Goal: Contribute content

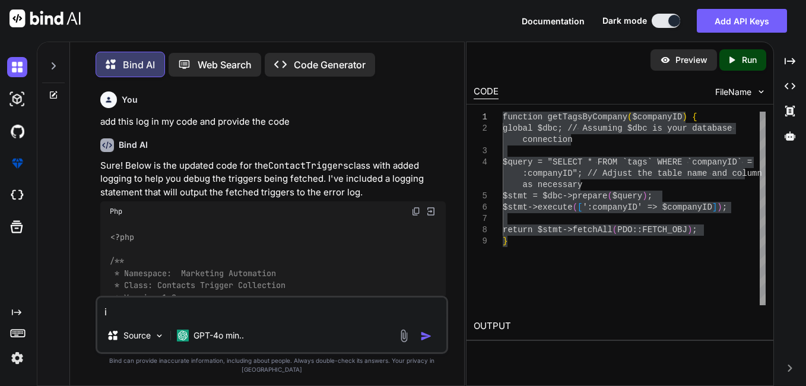
type textarea "i w"
type textarea "x"
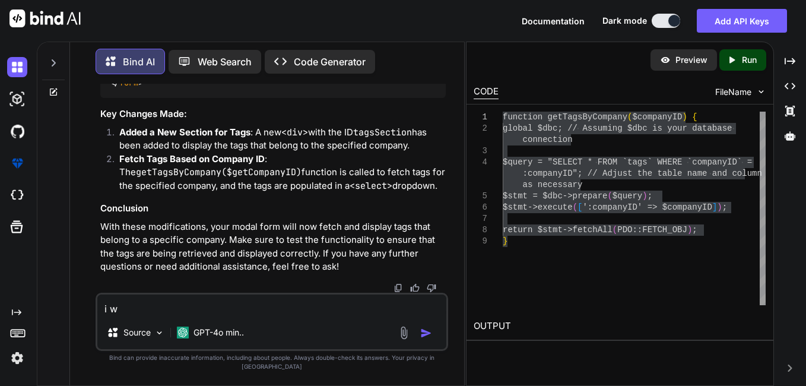
type textarea "i wa"
type textarea "x"
type textarea "i wan"
type textarea "x"
type textarea "i wan"
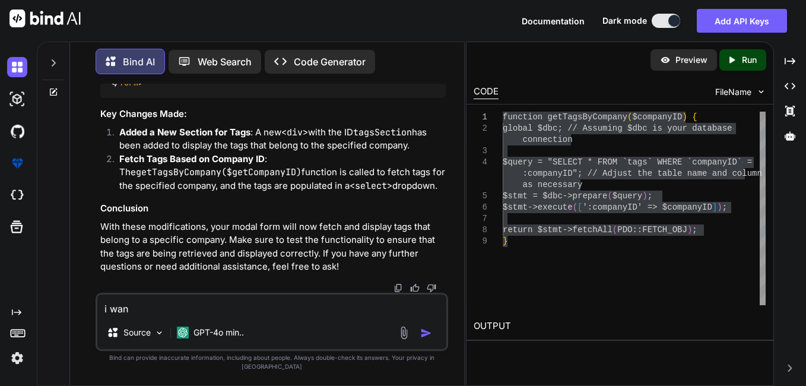
type textarea "x"
type textarea "i wan t"
type textarea "x"
type textarea "i wan"
type textarea "x"
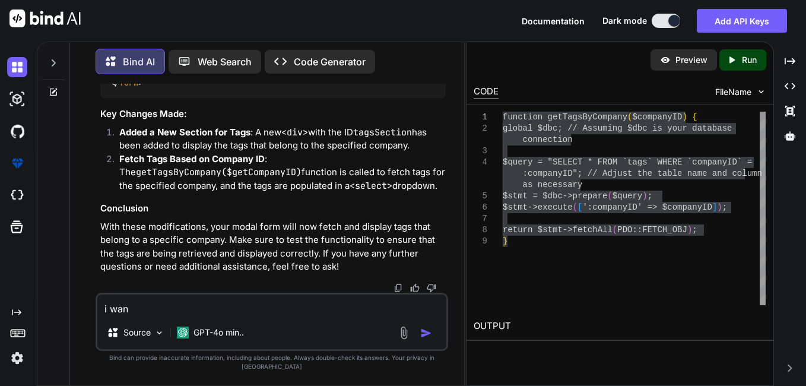
type textarea "i wan"
type textarea "x"
type textarea "i want"
type textarea "x"
type textarea "i want"
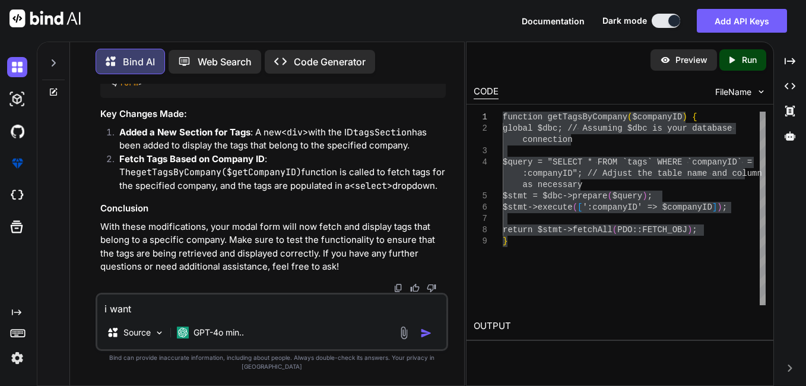
type textarea "x"
type textarea "i want t"
type textarea "x"
type textarea "i want tp"
type textarea "x"
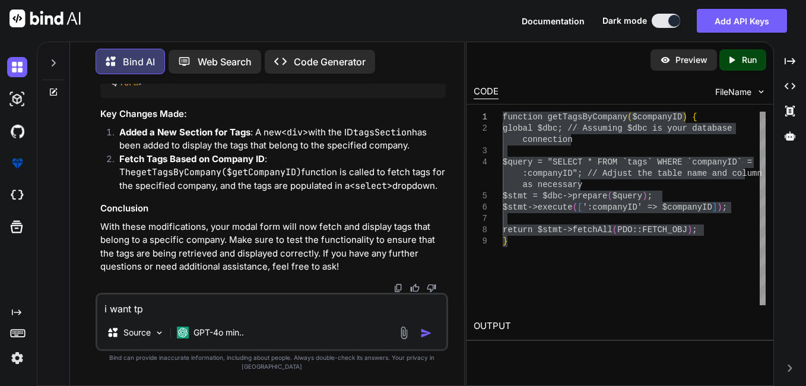
type textarea "i want tp"
type textarea "x"
type textarea "i want tp"
type textarea "x"
type textarea "i want t"
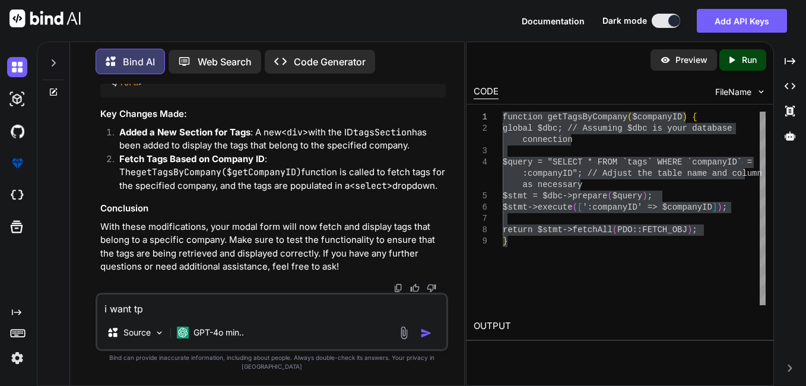
type textarea "x"
type textarea "i want to"
type textarea "x"
type textarea "i want to"
type textarea "x"
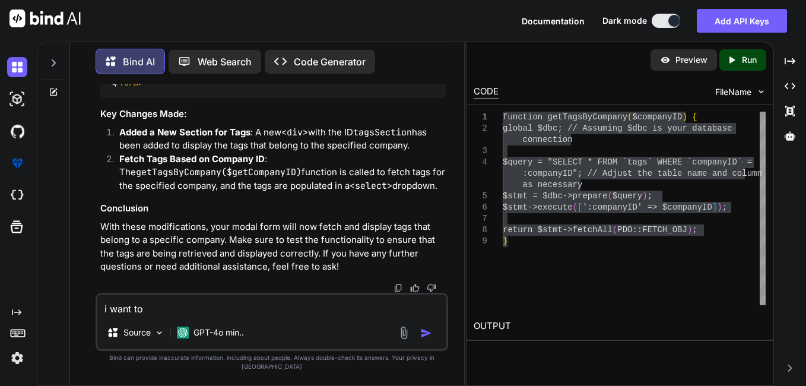
type textarea "i want to a"
type textarea "x"
type textarea "i want to as"
type textarea "x"
type textarea "i want to ass"
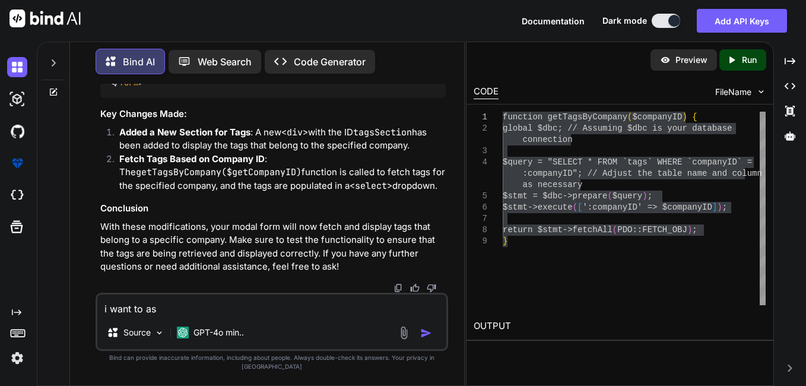
type textarea "x"
type textarea "i want to ass"
type textarea "x"
type textarea "i want to ass"
type textarea "x"
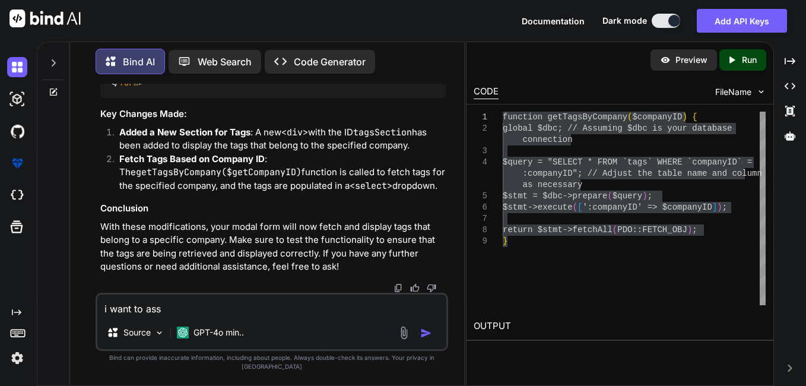
type textarea "i want to as"
type textarea "x"
type textarea "i want to a"
type textarea "x"
type textarea "i want to ad"
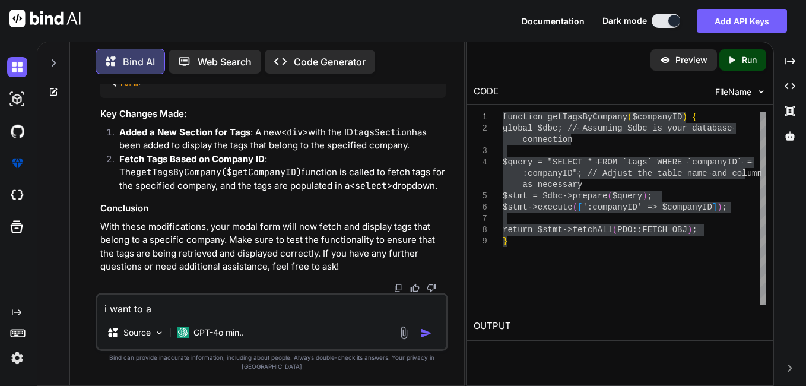
type textarea "x"
type textarea "i want to add"
type textarea "x"
type textarea "i want to add"
type textarea "x"
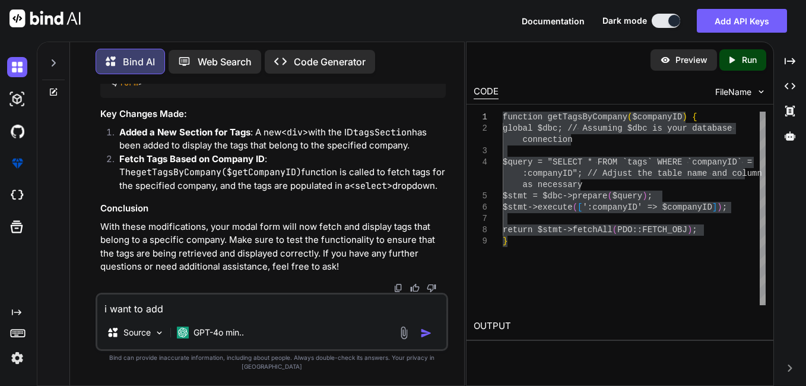
type textarea "i want to add c"
type textarea "x"
type textarea "i want to add co"
type textarea "x"
type textarea "i want to add con"
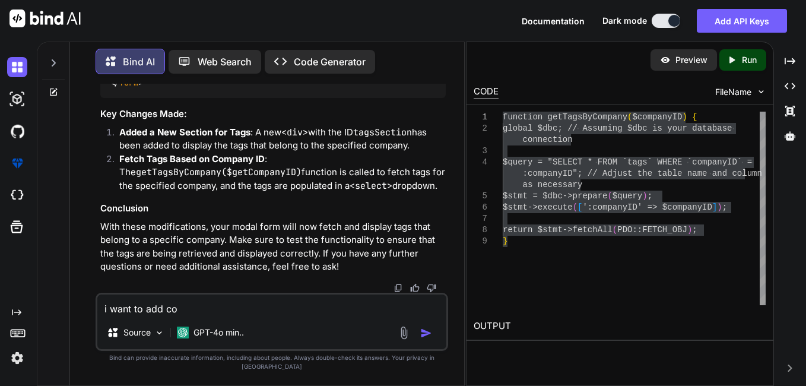
type textarea "x"
type textarea "i want to add conf"
type textarea "x"
type textarea "i want to add con"
type textarea "x"
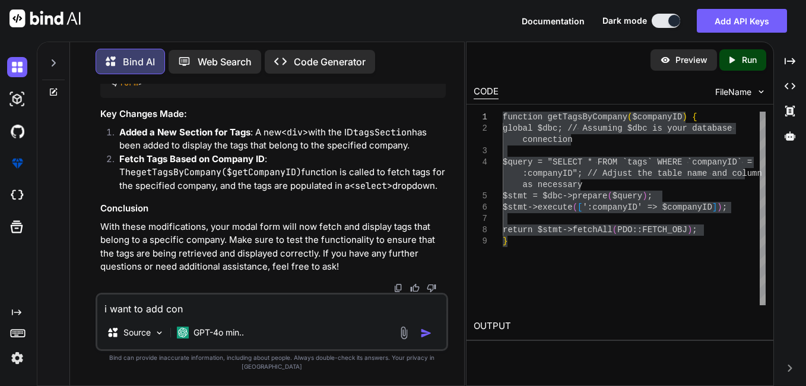
type textarea "i want to add co"
type textarea "x"
type textarea "i want to add c"
type textarea "x"
type textarea "i want to add"
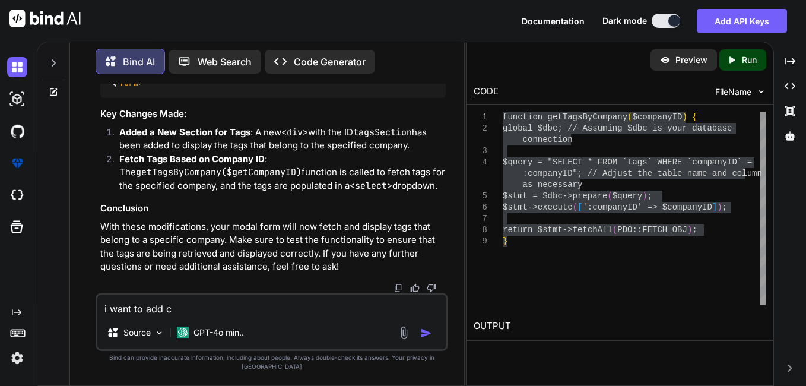
type textarea "x"
type textarea "i want to add a"
type textarea "x"
type textarea "i want to add a"
type textarea "x"
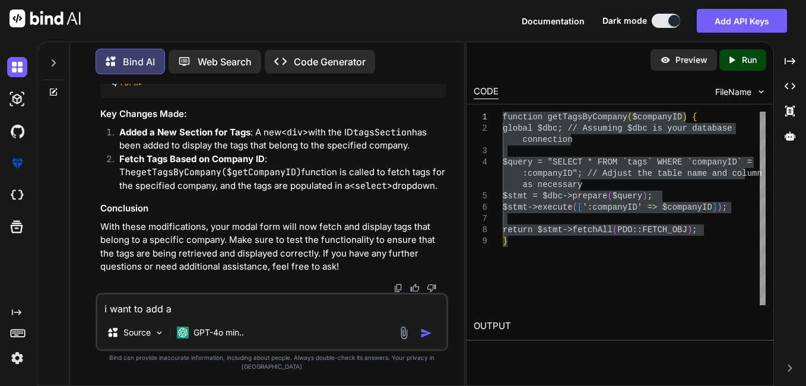
type textarea "i want to add a c"
type textarea "x"
type textarea "i want to add a co"
type textarea "x"
type textarea "i want to add a con"
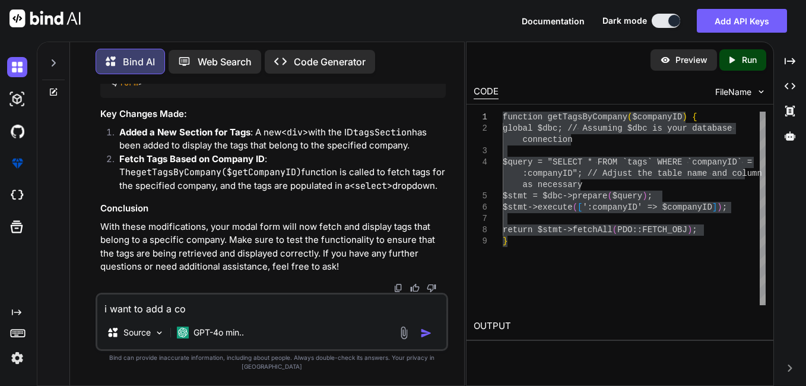
type textarea "x"
type textarea "i want to add a cond"
type textarea "x"
type textarea "i want to add a condi"
type textarea "x"
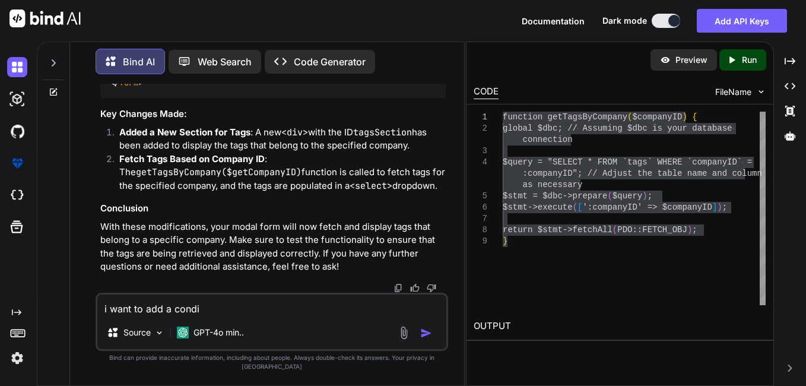
type textarea "i want to add a [PERSON_NAME]"
type textarea "x"
type textarea "i want to add a conditi"
type textarea "x"
type textarea "i want to add a conditio"
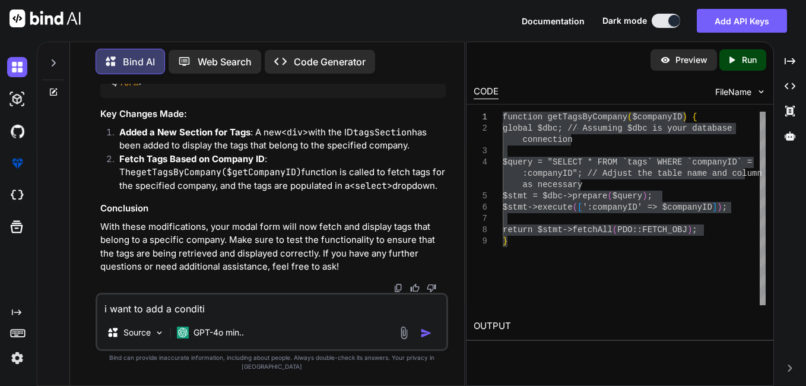
type textarea "x"
type textarea "i want to add a condition"
type textarea "x"
type textarea "i want to add a condition"
type textarea "x"
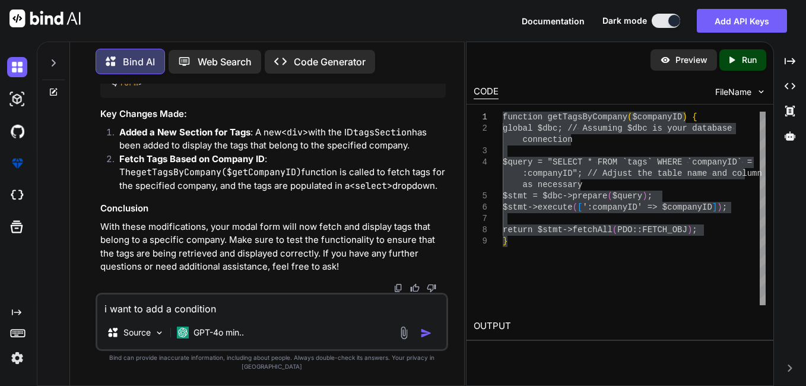
type textarea "i want to add a condition h"
type textarea "x"
type textarea "i want to add a condition he"
type textarea "x"
type textarea "i want to add a condition her"
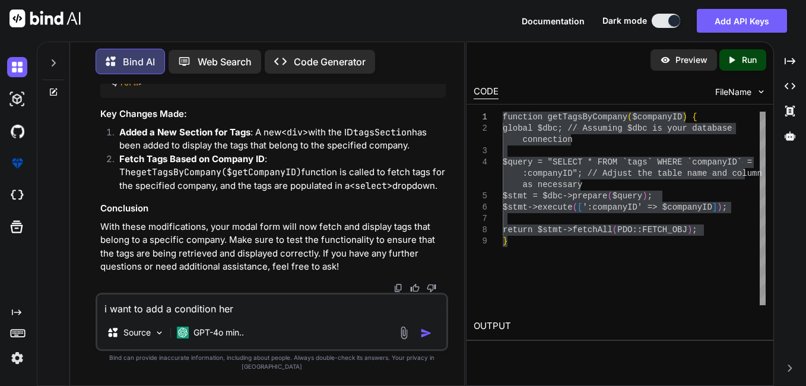
type textarea "x"
type textarea "i want to add a condition here"
type textarea "x"
type textarea "i want to add a condition here"
type textarea "x"
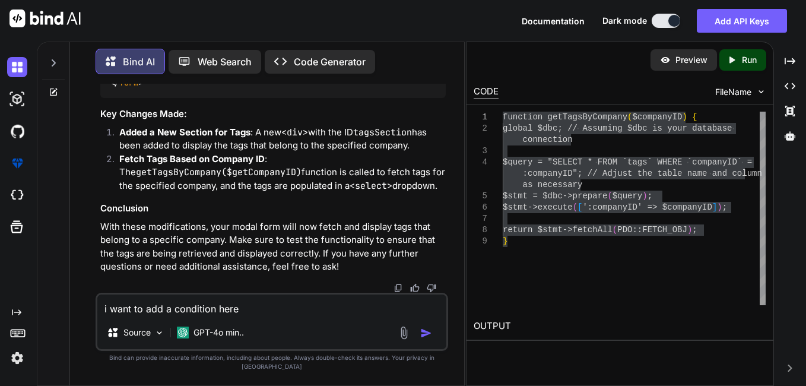
type textarea "i want to add a condition here i"
type textarea "x"
type textarea "i want to add a condition here if"
type textarea "x"
type textarea "i want to add a condition here if"
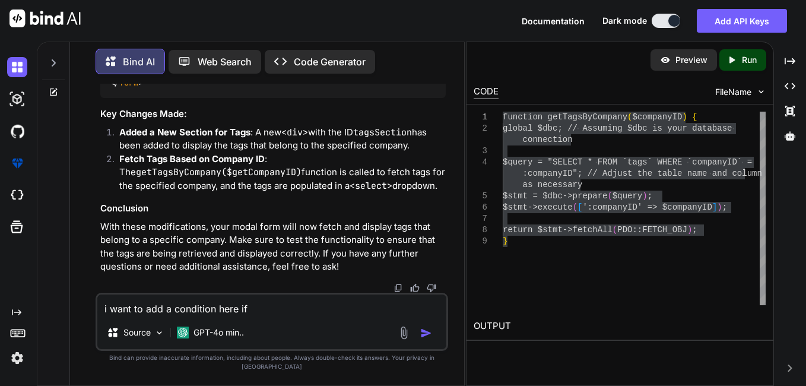
type textarea "x"
type textarea "i want to add a condition here if a"
type textarea "x"
type textarea "i want to add a condition here if au"
type textarea "x"
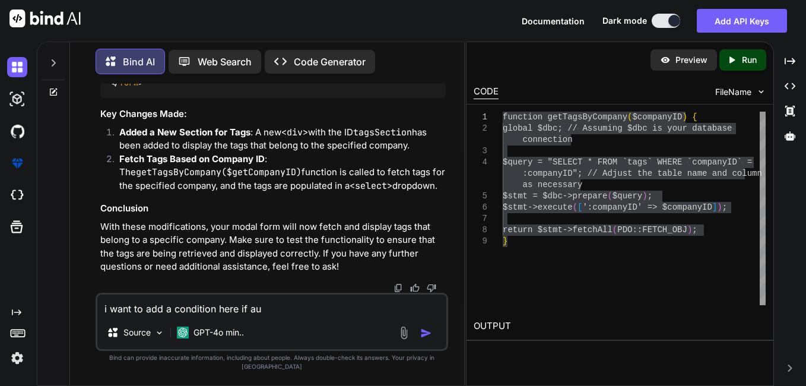
type textarea "i want to add a condition here if aut"
type textarea "x"
type textarea "i want to add a condition here if auto"
type textarea "x"
type textarea "i want to add a condition here if autom"
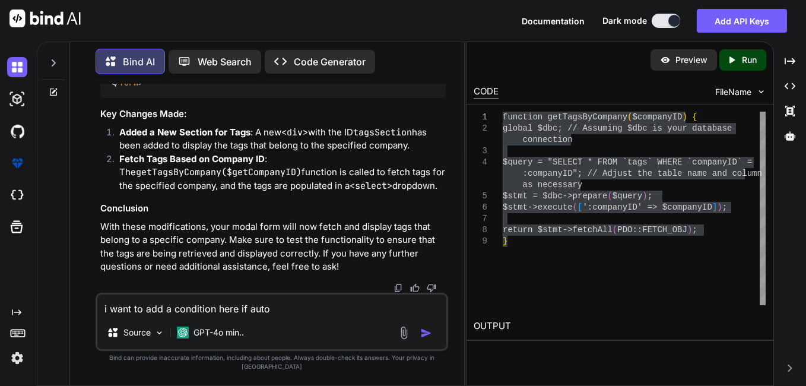
type textarea "x"
type textarea "i want to add a condition here if automa"
type textarea "x"
type textarea "i want to add a condition here if automat"
type textarea "x"
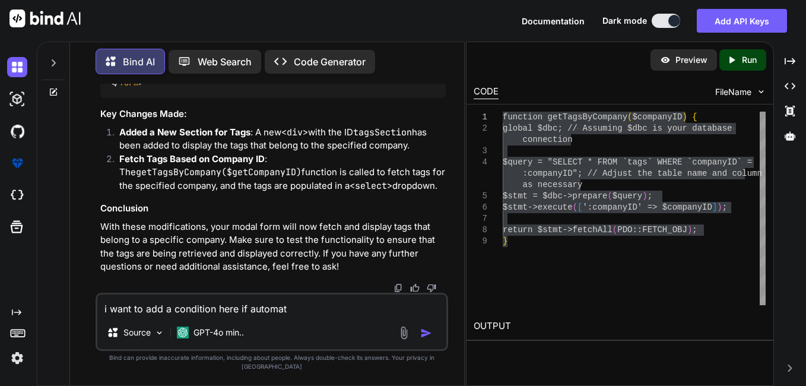
type textarea "i want to add a condition here if automati"
type textarea "x"
type textarea "i want to add a condition here if automatio"
type textarea "x"
type textarea "i want to add a condition here if automation"
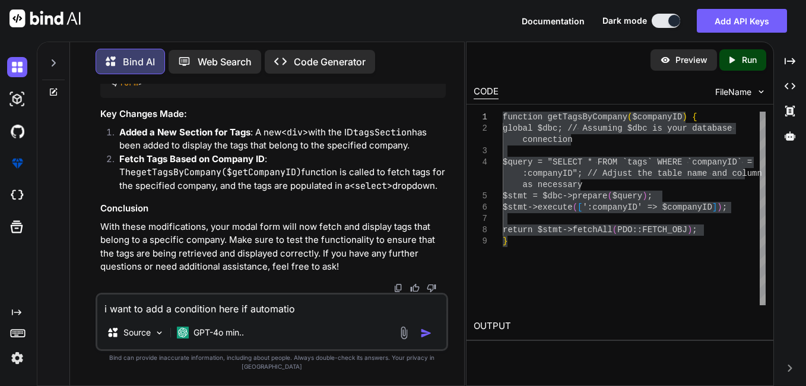
type textarea "x"
type textarea "i want to add a condition here if automation"
type textarea "x"
type textarea "i want to add a condition here if automation i"
type textarea "x"
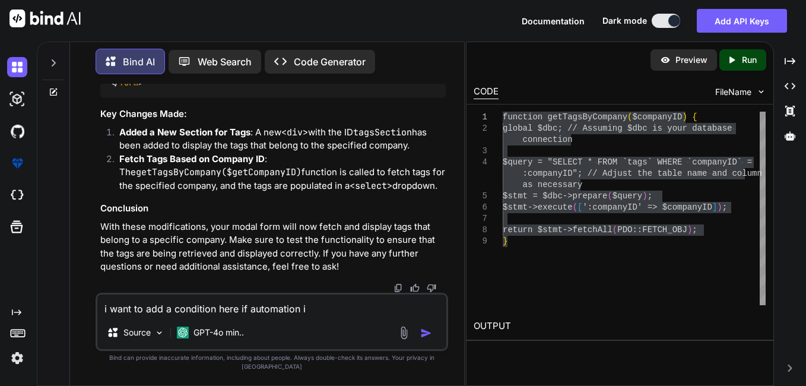
type textarea "i want to add a condition here if automation is"
type textarea "x"
type textarea "i want to add a condition here if automation is"
type textarea "x"
type textarea "i want to add a condition here if automation is m"
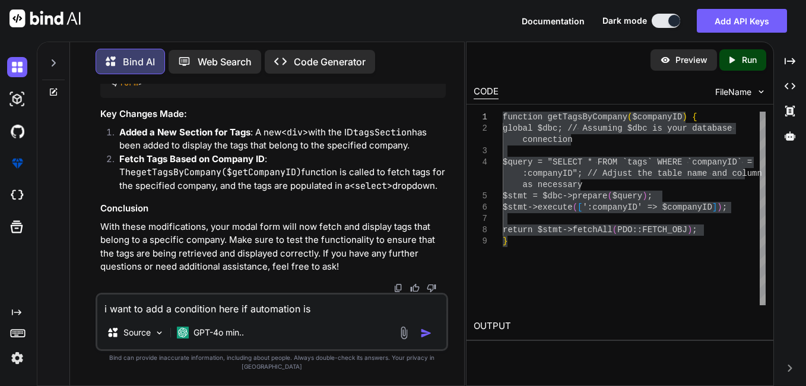
type textarea "x"
type textarea "i want to add a condition here if automation is ma"
type textarea "x"
type textarea "i want to add a condition here if automation is m"
type textarea "x"
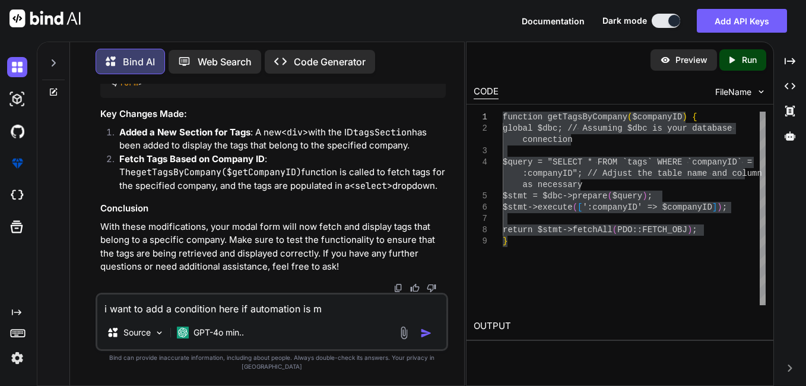
type textarea "i want to add a condition here if automation is"
type textarea "x"
type textarea "i want to add a condition here if automation is u"
type textarea "x"
type textarea "i want to add a condition here if automation is us"
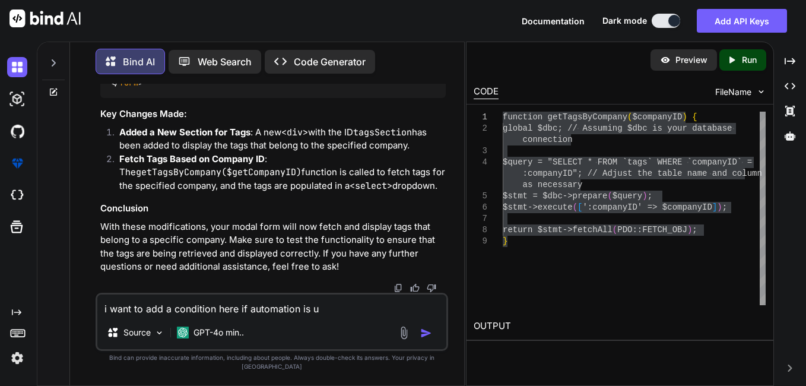
type textarea "x"
type textarea "i want to add a condition here if automation is use"
type textarea "x"
type textarea "i want to add a condition here if automation is user"
type textarea "x"
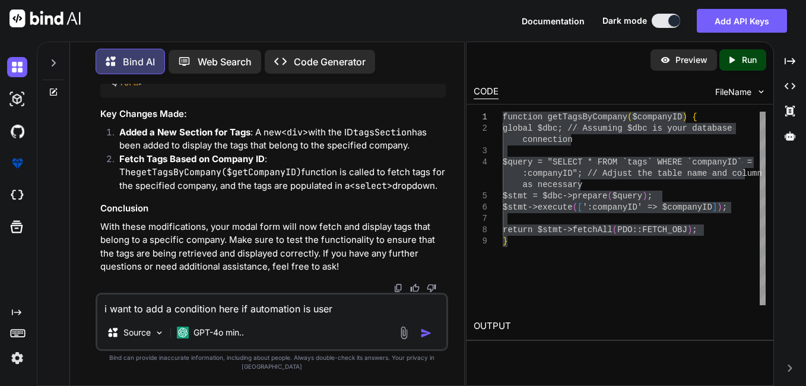
type textarea "i want to add a condition here if automation is user"
type textarea "x"
type textarea "i want to add a condition here if automation is user l"
type textarea "x"
type textarea "i want to add a condition here if automation is user le"
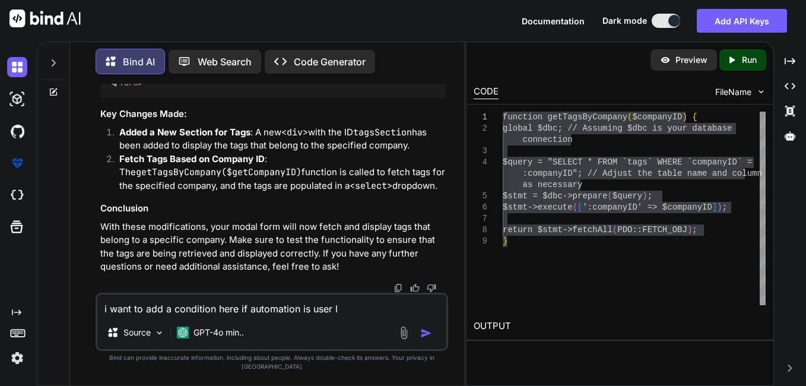
type textarea "x"
type textarea "i want to add a condition here if automation is user lev"
type textarea "x"
type textarea "i want to add a condition here if automation is user leve"
type textarea "x"
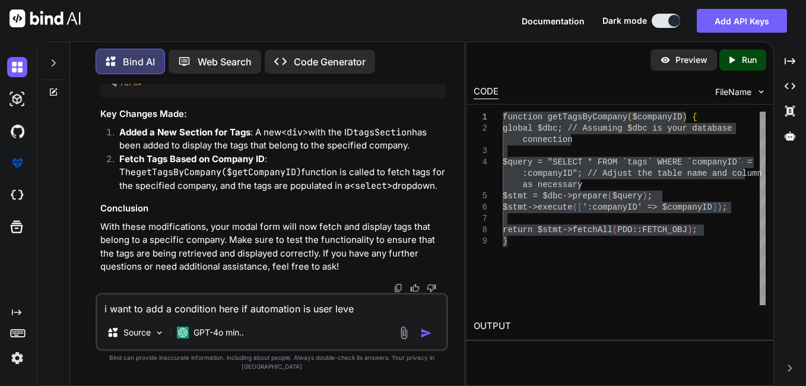
type textarea "i want to add a condition here if automation is user level"
type textarea "x"
type textarea "i want to add a condition here if automation is user level"
type textarea "x"
type textarea "i want to add a condition here if automation is user level t"
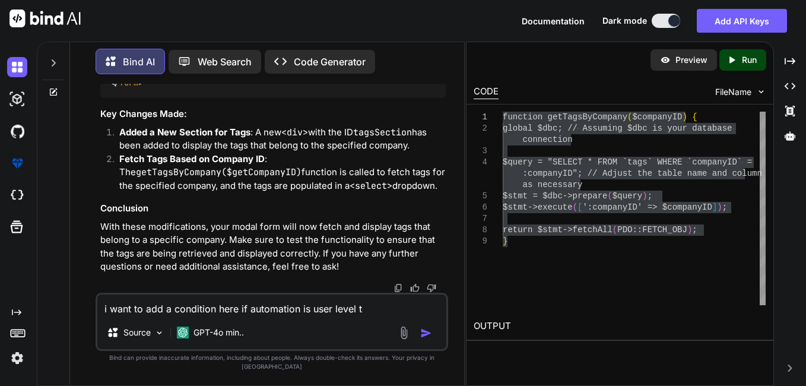
type textarea "x"
type textarea "i want to add a condition here if automation is user level th"
type textarea "x"
type textarea "i want to add a condition here if automation is user level tha"
type textarea "x"
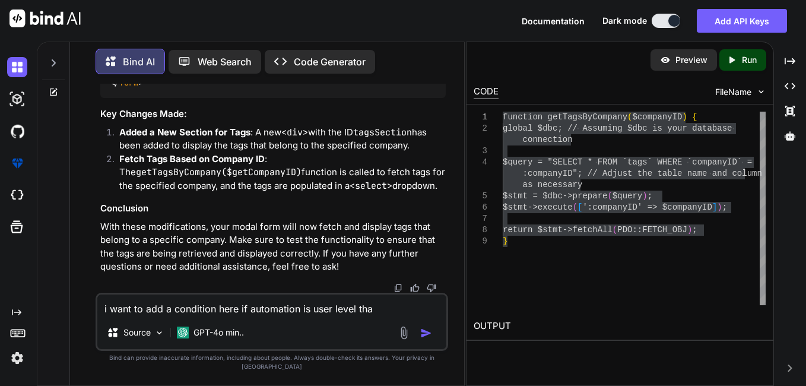
type textarea "i want to add a condition here if automation is user level than"
type textarea "x"
type textarea "i want to add a condition here if automation is user level than"
type textarea "x"
type textarea "i want to add a condition here if automation is user level than s"
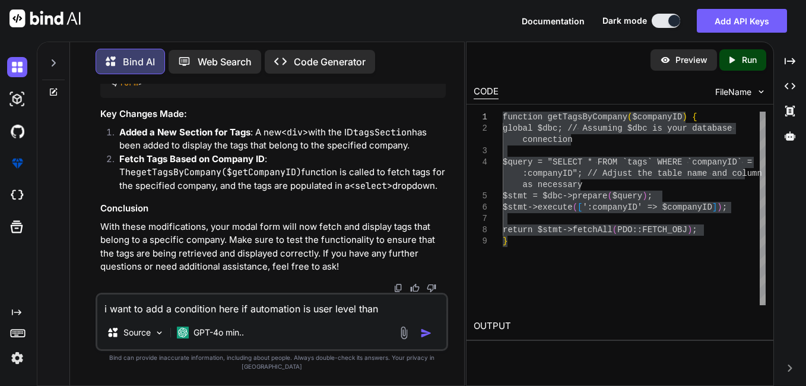
type textarea "x"
type textarea "i want to add a condition here if automation is user level than si"
type textarea "x"
type textarea "i want to add a condition here if automation is user level than sip"
type textarea "x"
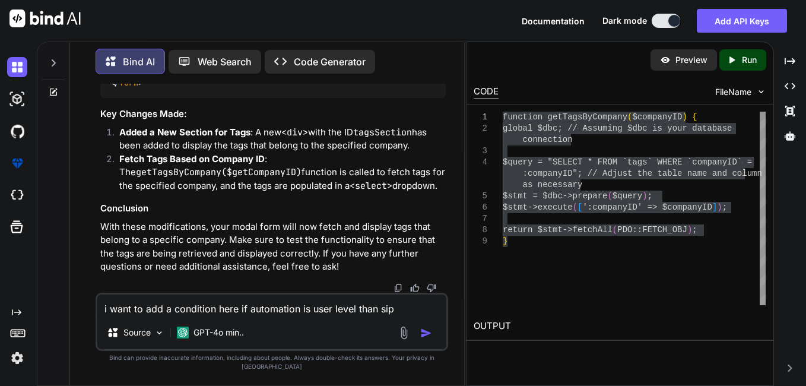
type textarea "i want to add a condition here if automation is user level than sipl"
type textarea "x"
type textarea "i want to add a condition here if automation is user level than sipla"
type textarea "x"
type textarea "i want to add a condition here if automation is user level than siplay"
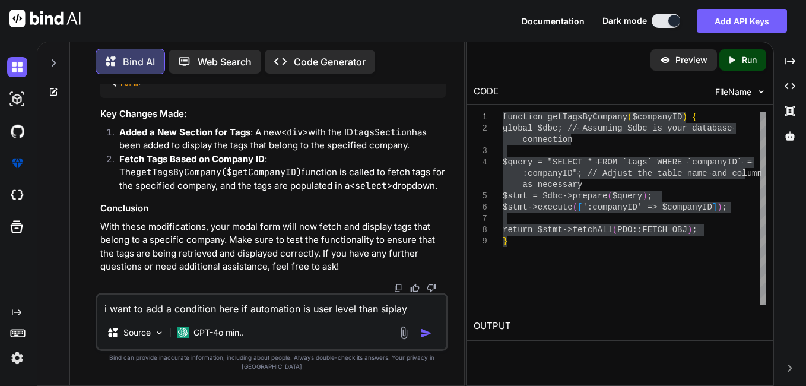
type textarea "x"
type textarea "i want to add a condition here if automation is user level than siplay"
type textarea "x"
type textarea "i want to add a condition here if automation is user level than siplay a"
type textarea "x"
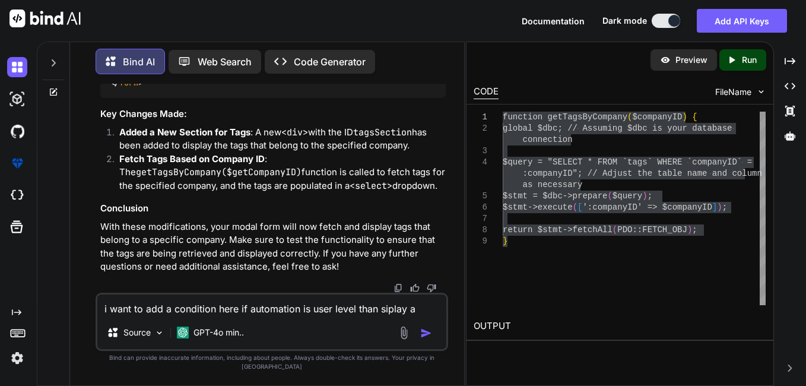
type textarea "i want to add a condition here if automation is user level than siplay"
type textarea "x"
type textarea "i want to add a condition here if automation is user level than siplay"
type textarea "x"
type textarea "i want to add a condition here if automation is user level than sipla"
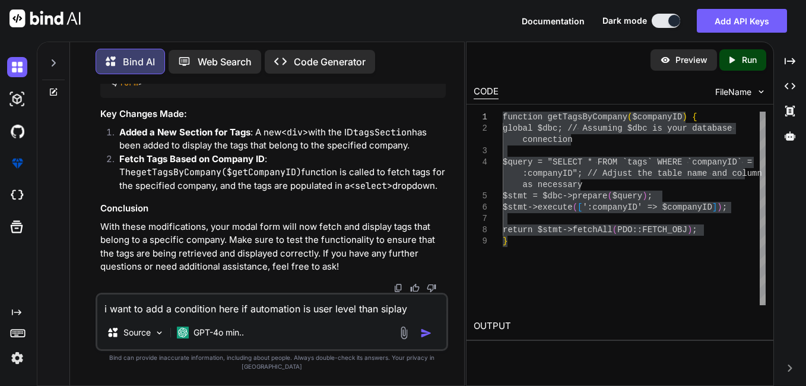
type textarea "x"
type textarea "i want to add a condition here if automation is user level than sipl"
type textarea "x"
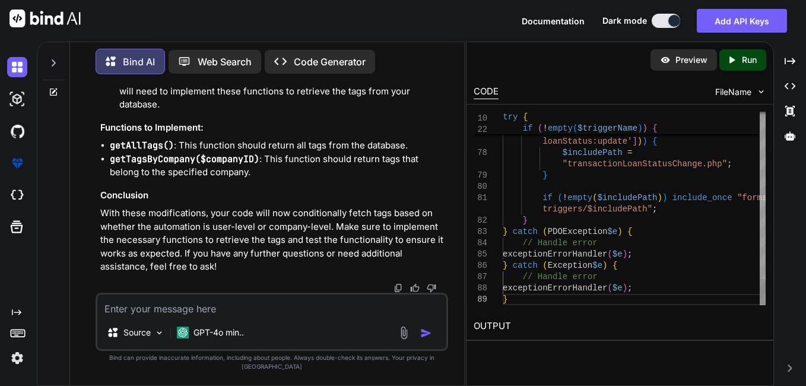
scroll to position [0, 0]
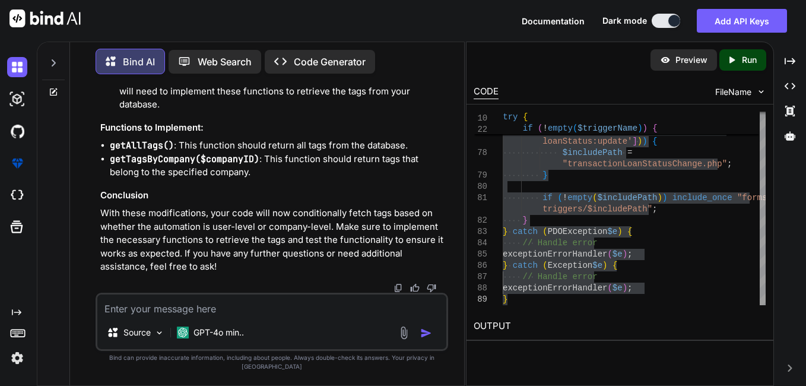
click at [193, 307] on textarea at bounding box center [271, 305] width 349 height 21
paste textarea "Please specify the values for the conditions"
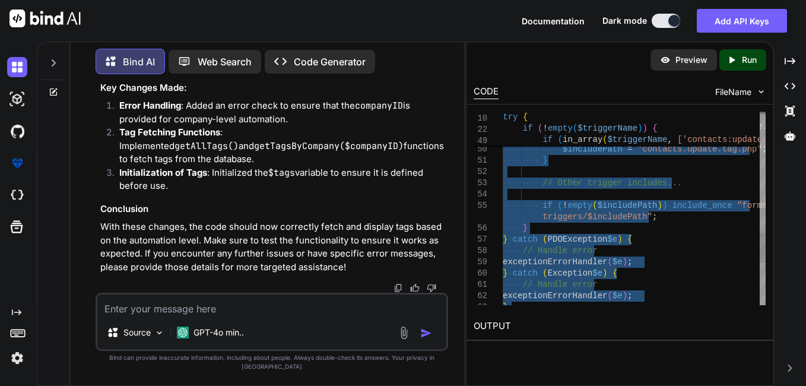
click at [149, 316] on textarea at bounding box center [271, 305] width 349 height 21
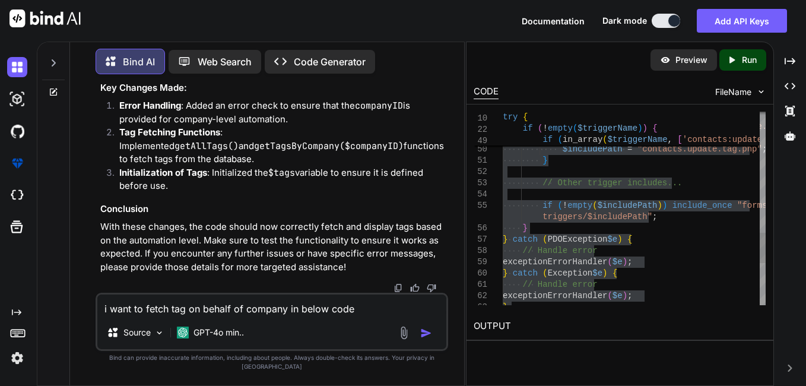
paste textarea "<?php require_once($_SERVER["DOCUMENT_ROOT"] . '/includes/php/templates/include…"
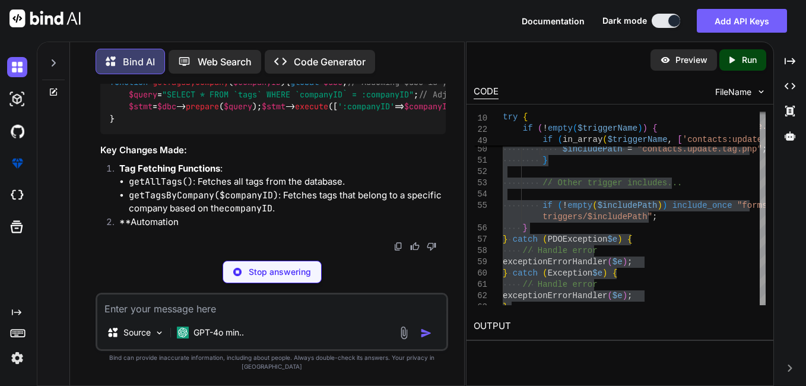
scroll to position [46274, 0]
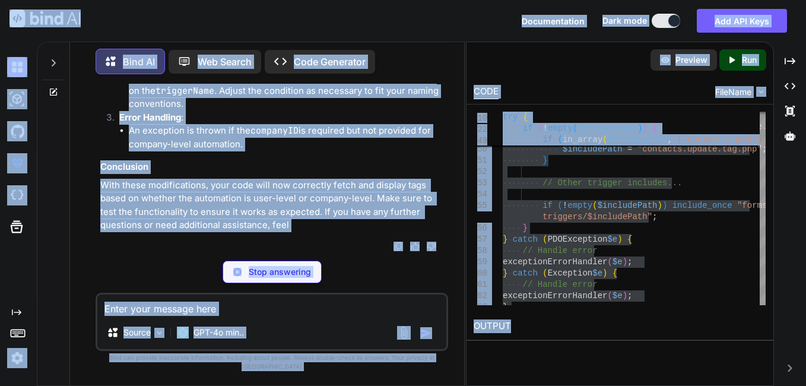
copy body "Documentation Dark mode Add API Keys Created with Pixso. Created with Pixso. Bi…"
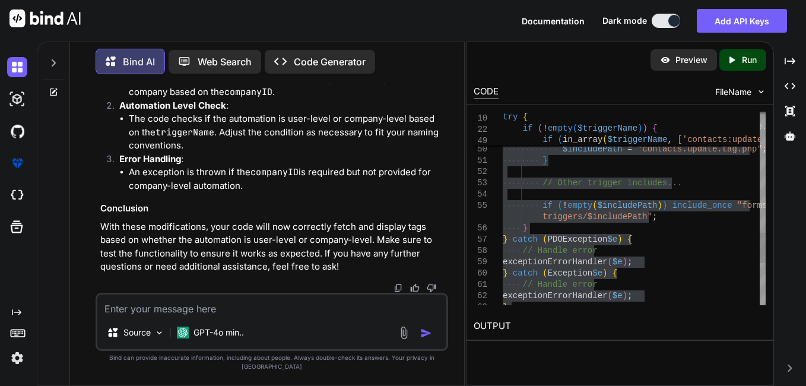
scroll to position [0, 0]
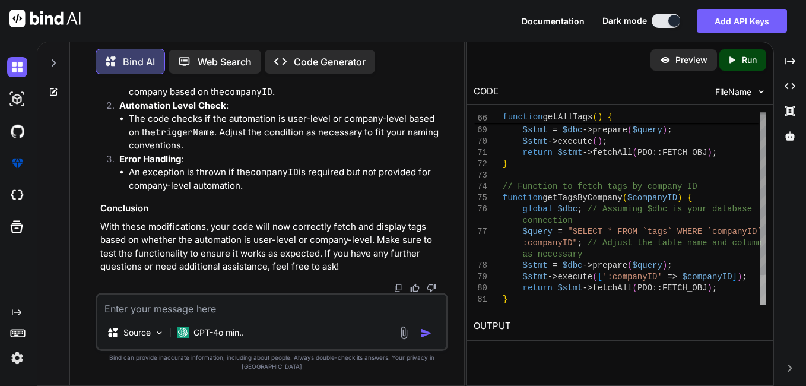
click at [763, 298] on div at bounding box center [763, 290] width 6 height 30
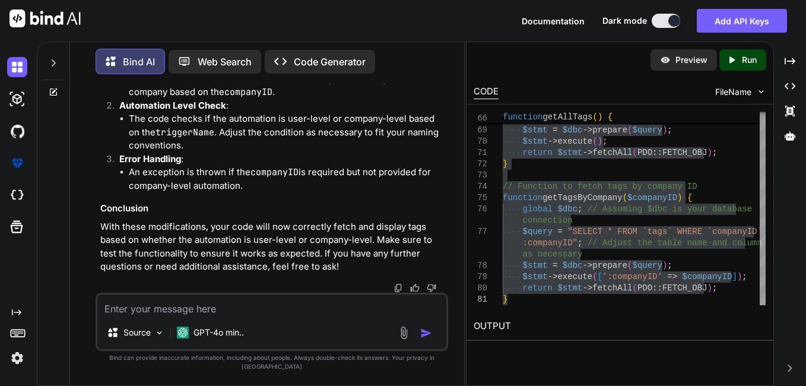
click at [222, 316] on textarea at bounding box center [271, 305] width 349 height 21
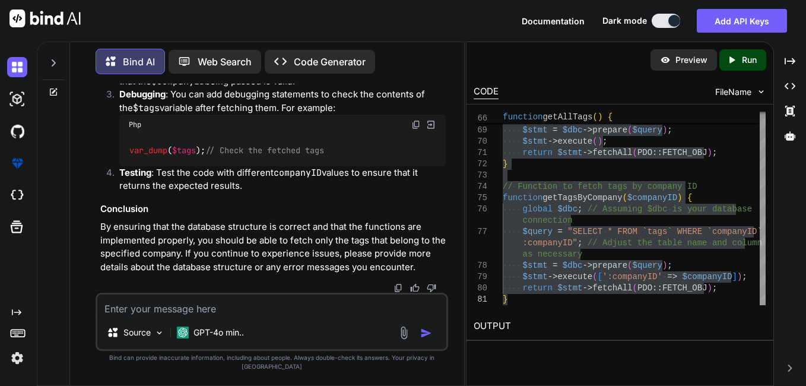
scroll to position [46917, 0]
